Goal: Navigation & Orientation: Go to known website

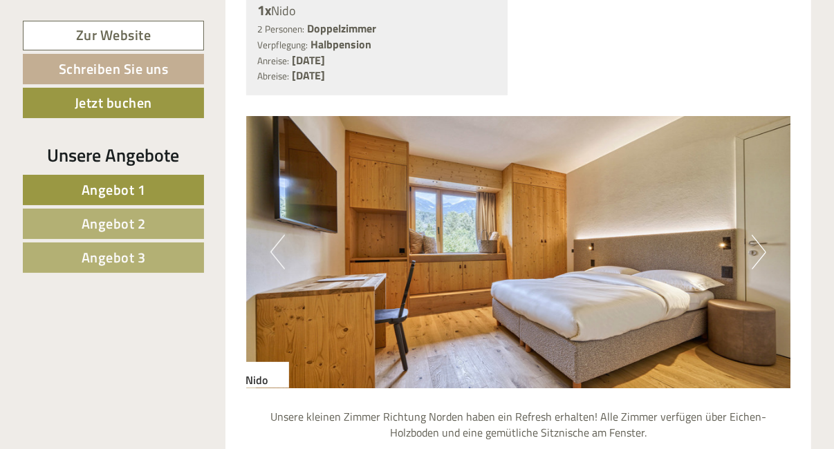
scroll to position [1113, 0]
click at [757, 235] on button "Next" at bounding box center [759, 252] width 15 height 35
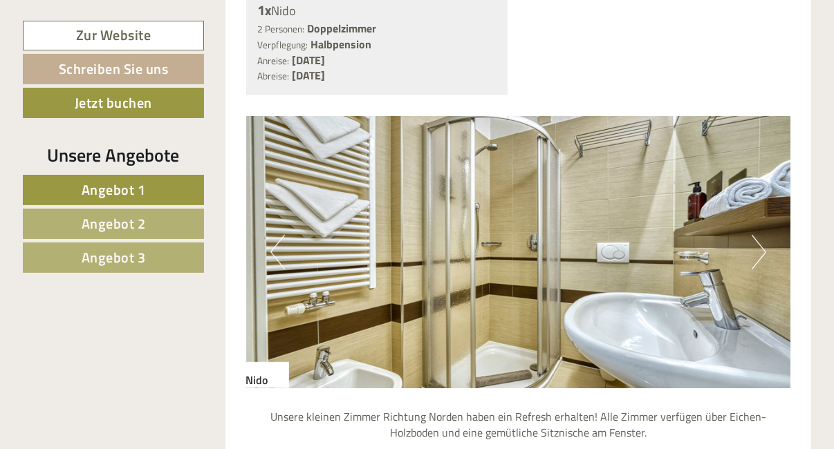
click at [757, 235] on button "Next" at bounding box center [759, 252] width 15 height 35
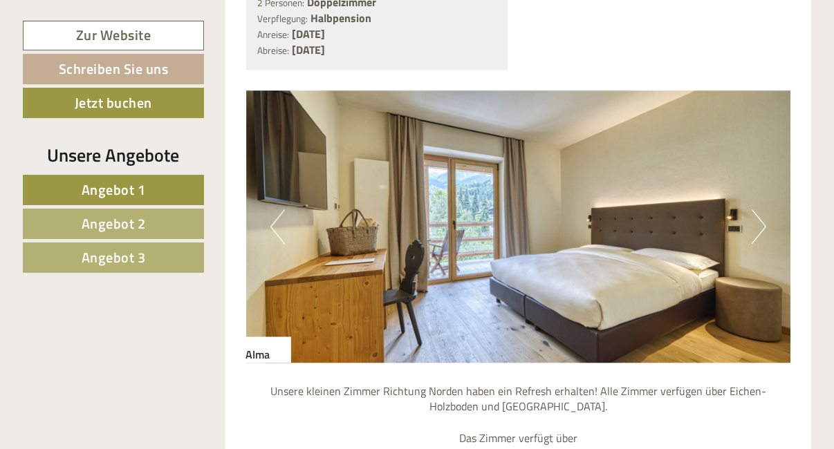
scroll to position [2190, 0]
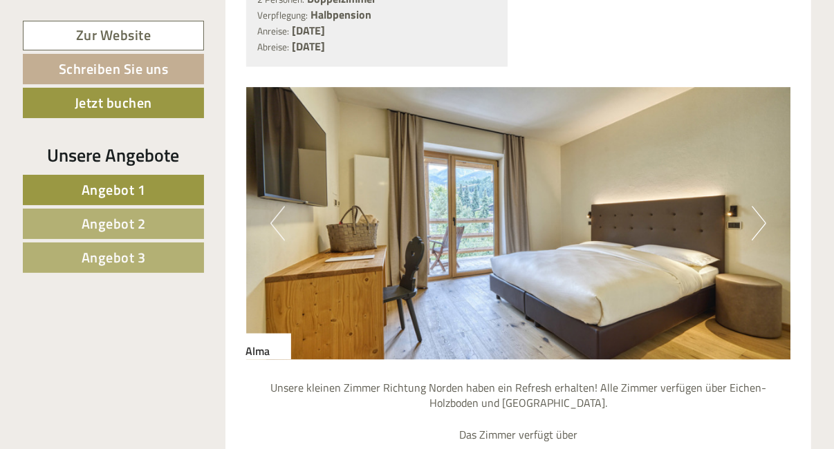
click at [763, 206] on button "Next" at bounding box center [759, 223] width 15 height 35
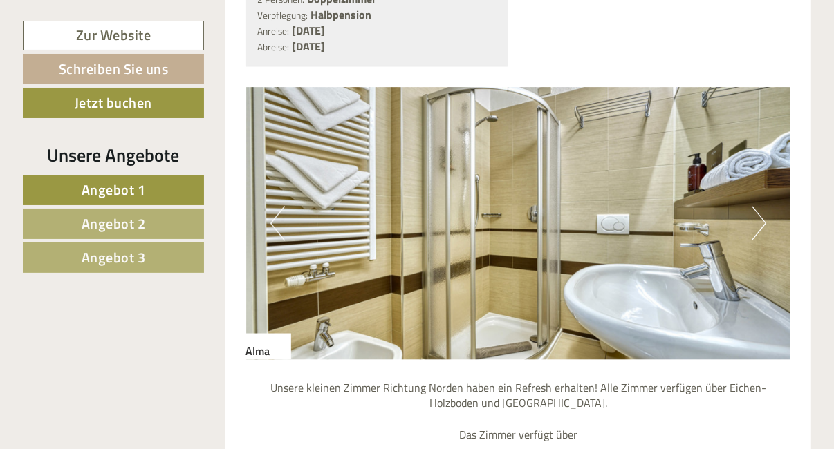
click at [763, 206] on button "Next" at bounding box center [759, 223] width 15 height 35
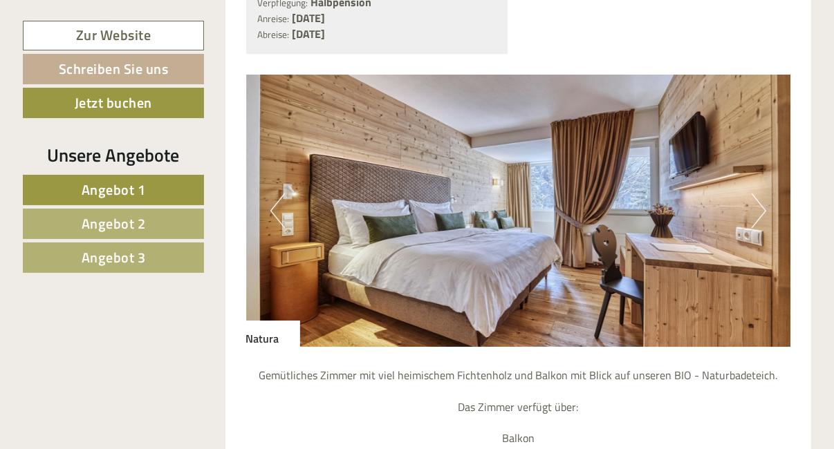
scroll to position [3250, 0]
click at [752, 194] on button "Next" at bounding box center [759, 211] width 15 height 35
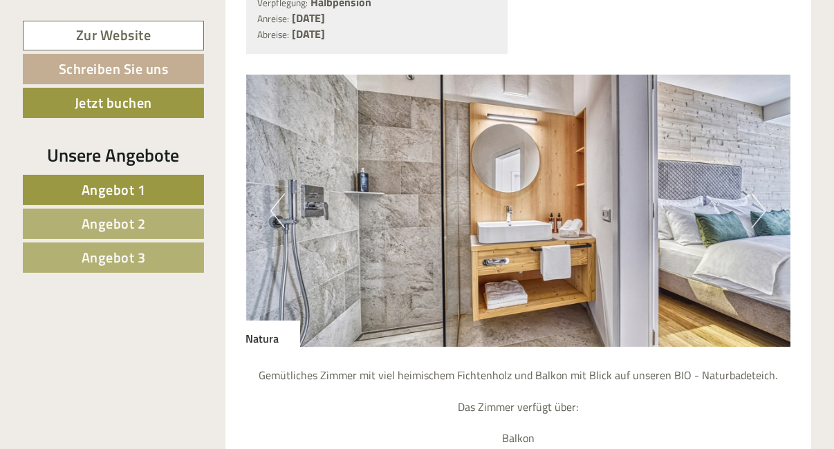
click at [752, 194] on button "Next" at bounding box center [759, 211] width 15 height 35
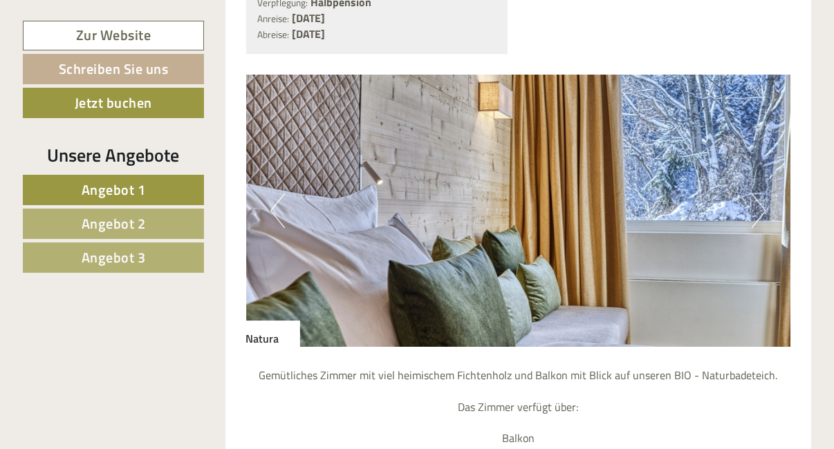
click at [752, 194] on button "Next" at bounding box center [759, 211] width 15 height 35
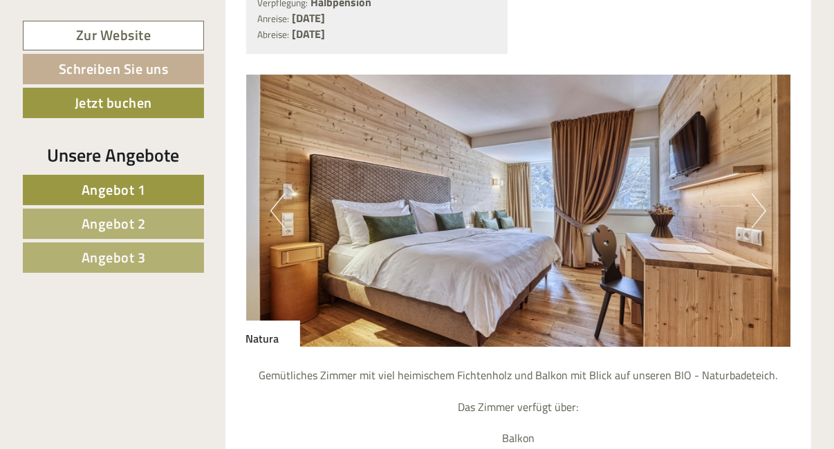
click at [752, 194] on button "Next" at bounding box center [759, 211] width 15 height 35
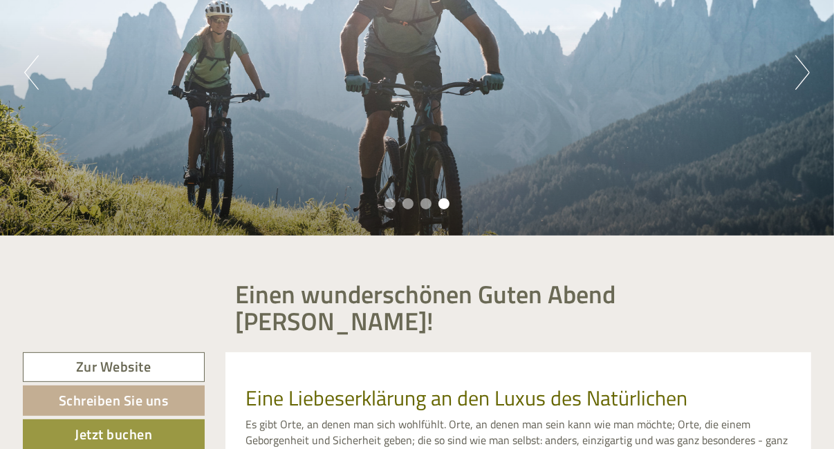
scroll to position [0, 0]
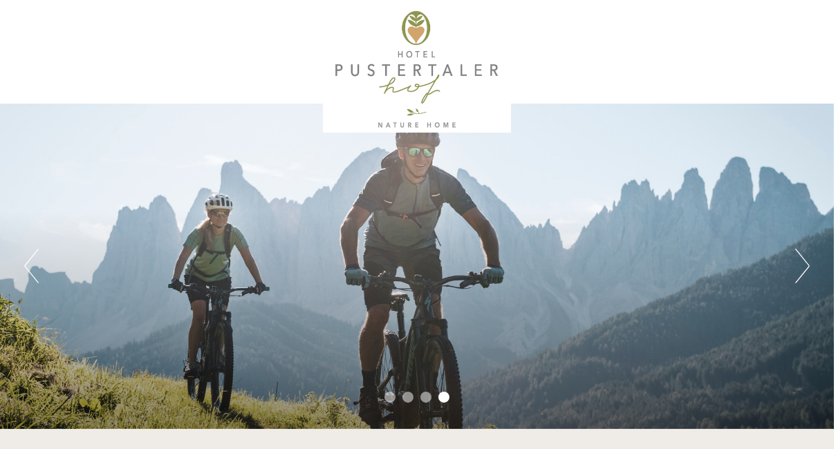
click at [31, 279] on button "Previous" at bounding box center [31, 266] width 15 height 35
click at [28, 272] on button "Previous" at bounding box center [31, 266] width 15 height 35
click at [29, 273] on button "Previous" at bounding box center [31, 266] width 15 height 35
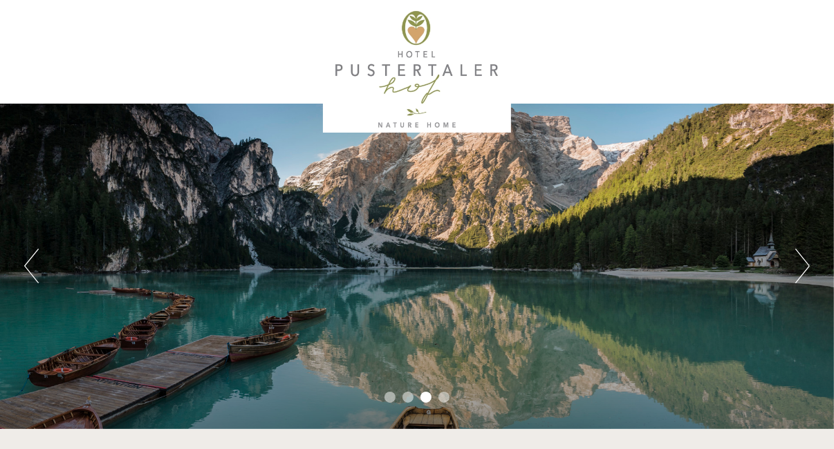
click at [33, 268] on button "Previous" at bounding box center [31, 266] width 15 height 35
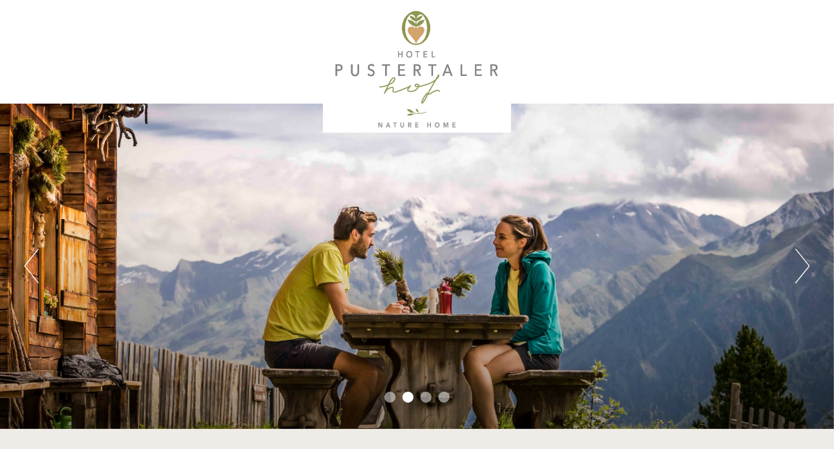
click at [28, 275] on button "Previous" at bounding box center [31, 266] width 15 height 35
click at [31, 279] on button "Previous" at bounding box center [31, 266] width 15 height 35
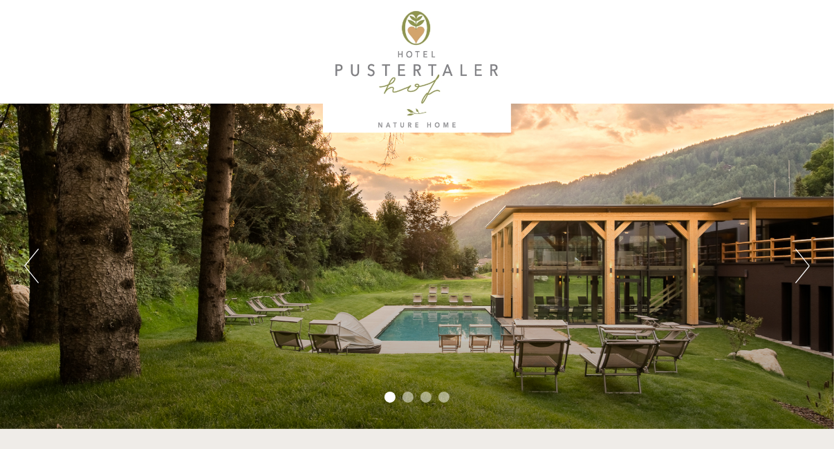
click at [35, 268] on button "Previous" at bounding box center [31, 266] width 15 height 35
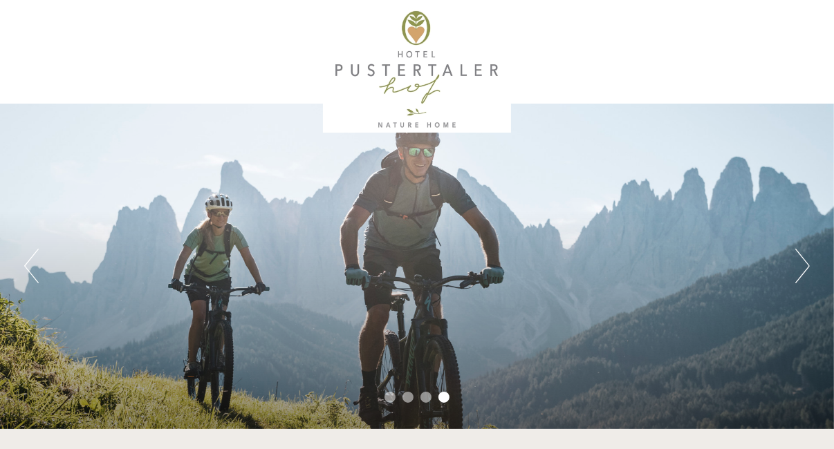
click at [33, 279] on button "Previous" at bounding box center [31, 266] width 15 height 35
click at [31, 274] on button "Previous" at bounding box center [31, 266] width 15 height 35
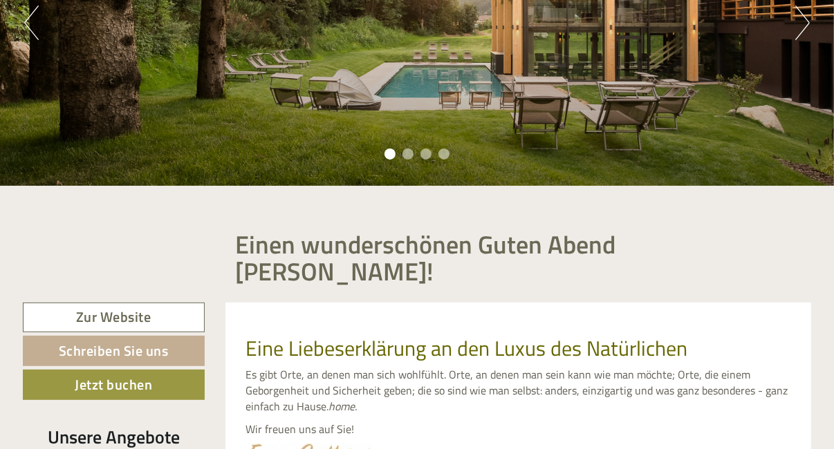
scroll to position [243, 0]
click at [53, 303] on link "Zur Website" at bounding box center [114, 318] width 182 height 30
